Goal: Find specific page/section

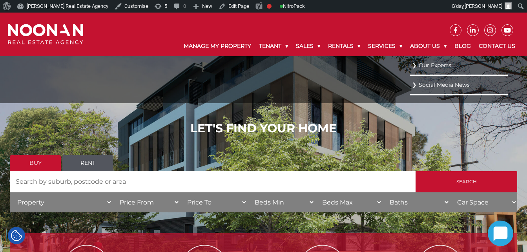
click at [437, 66] on link "Our Experts" at bounding box center [459, 65] width 94 height 11
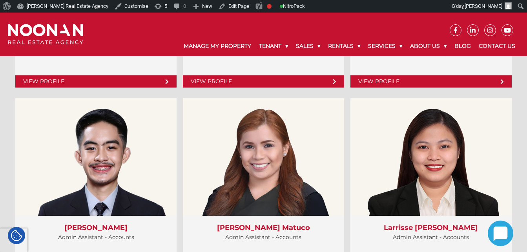
scroll to position [2608, 0]
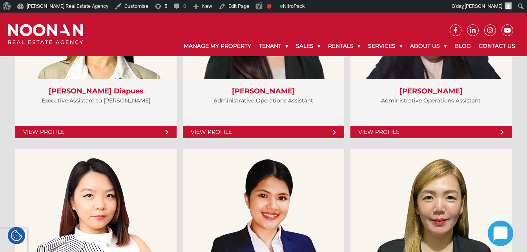
scroll to position [2281, 0]
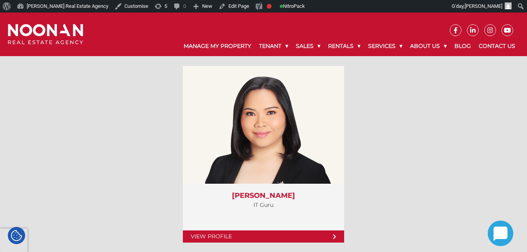
scroll to position [3413, 0]
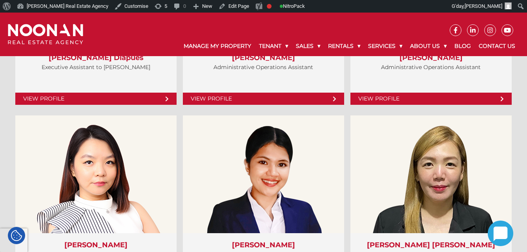
scroll to position [2254, 0]
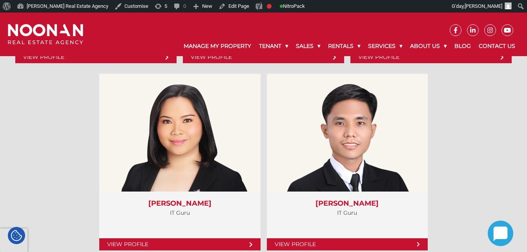
scroll to position [3411, 0]
